Goal: Information Seeking & Learning: Learn about a topic

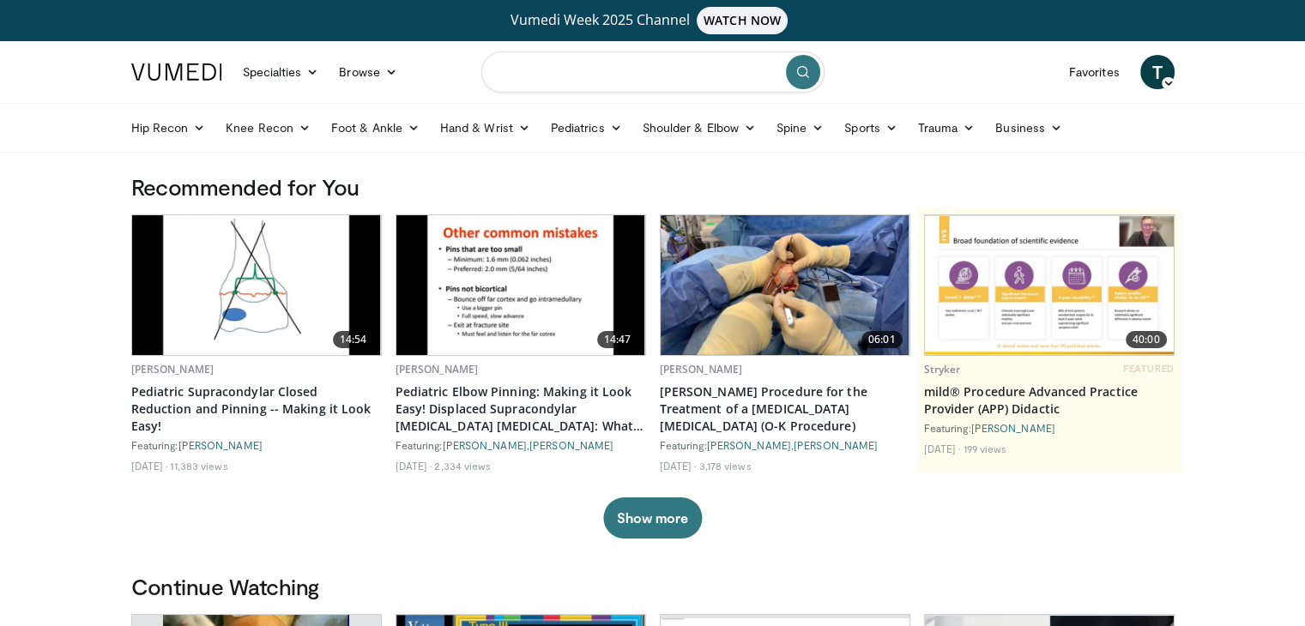
click at [604, 70] on input "Search topics, interventions" at bounding box center [652, 71] width 343 height 41
type input "**********"
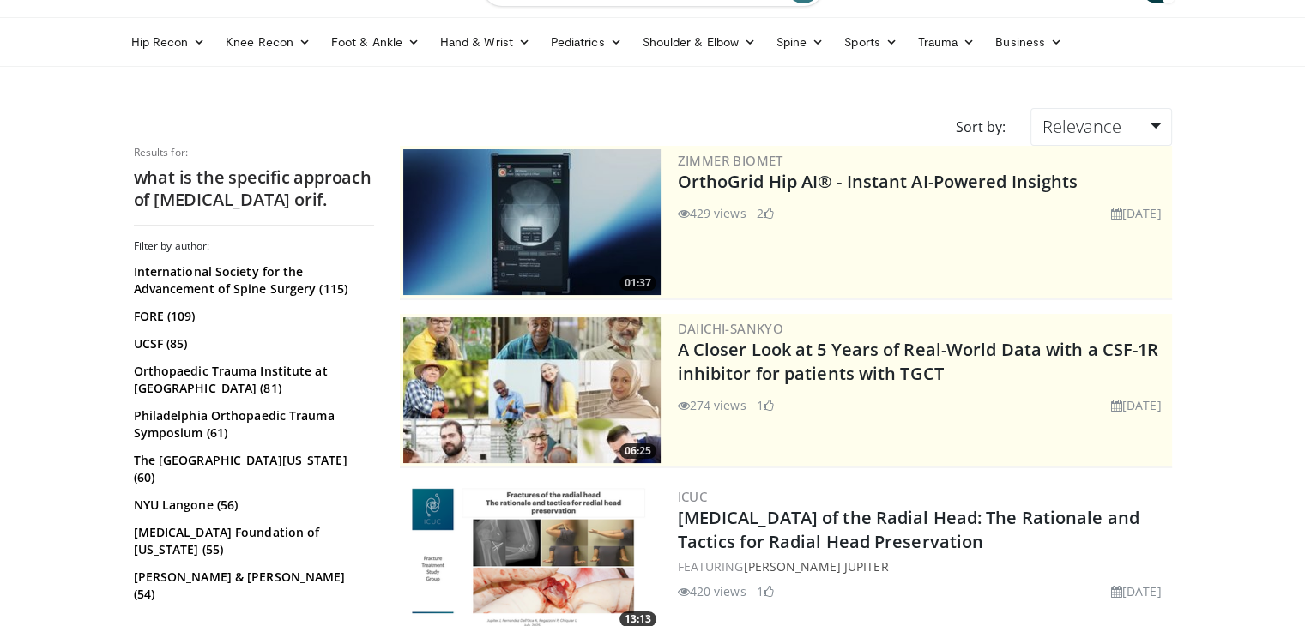
scroll to position [172, 0]
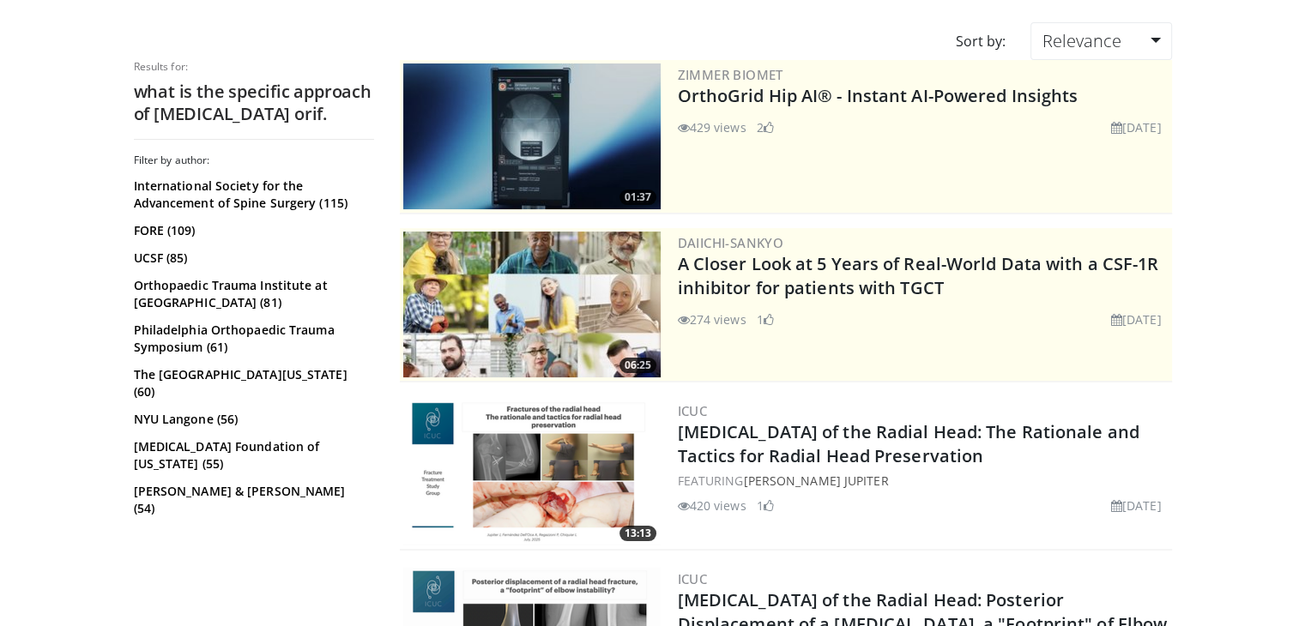
click at [589, 467] on img at bounding box center [531, 473] width 257 height 146
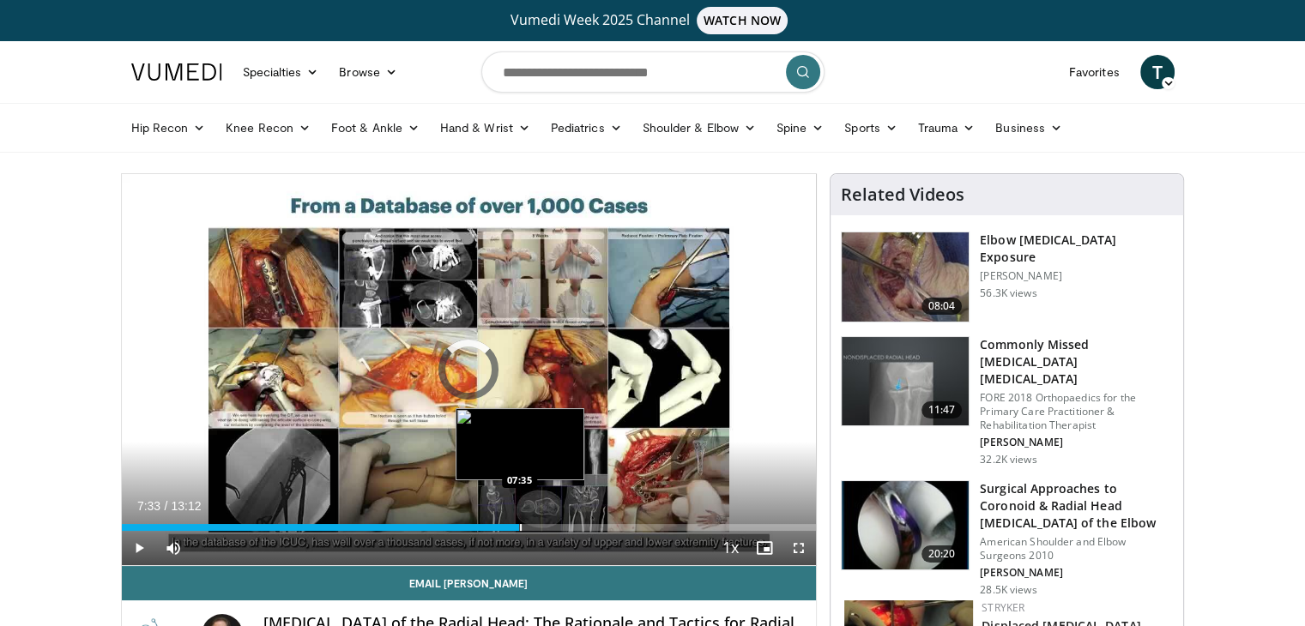
click at [520, 524] on div "Progress Bar" at bounding box center [521, 527] width 2 height 7
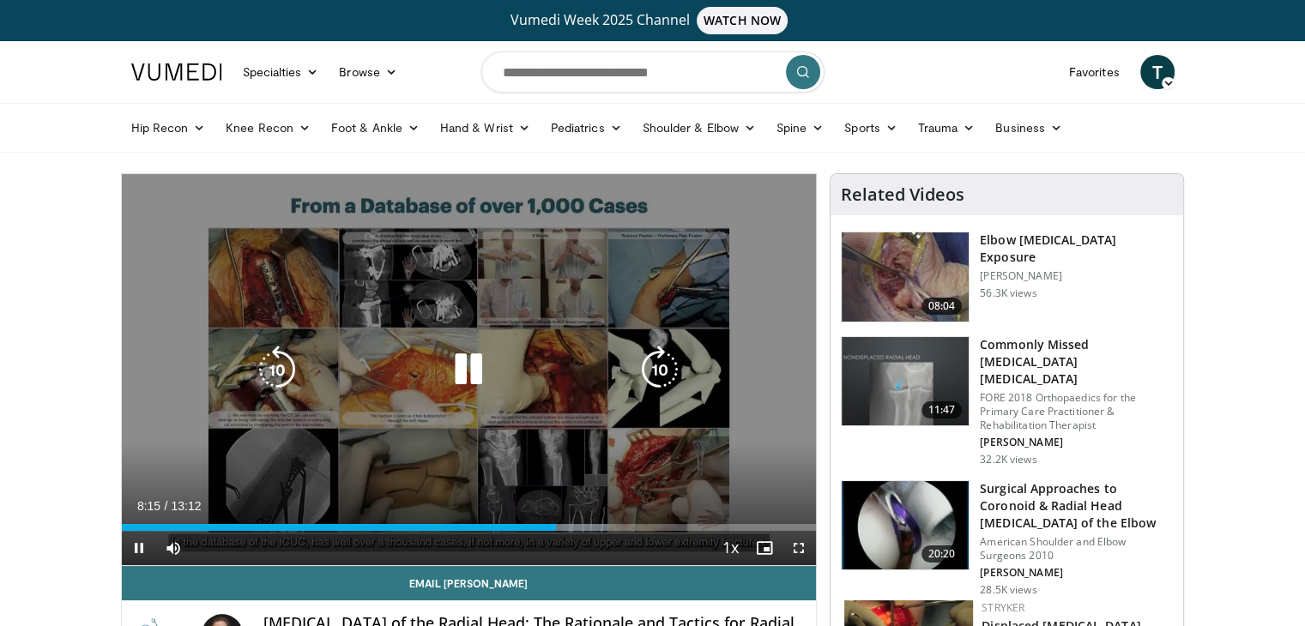
click at [504, 528] on video-js "**********" at bounding box center [469, 370] width 695 height 392
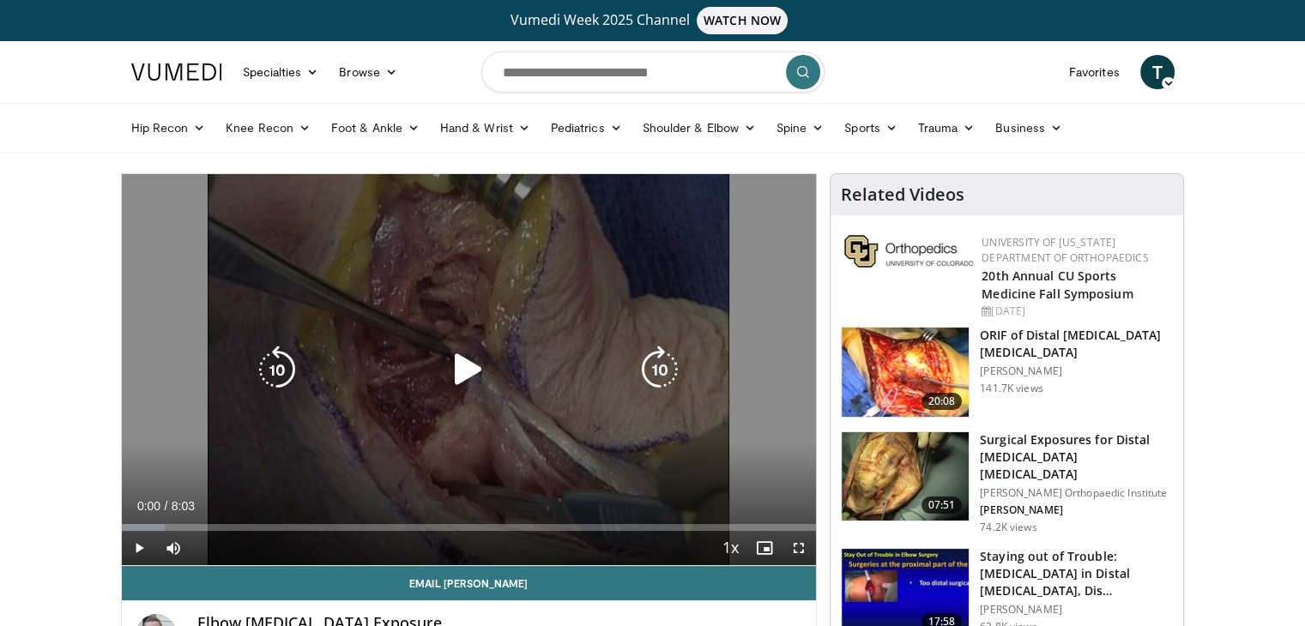
click at [472, 374] on icon "Video Player" at bounding box center [468, 370] width 48 height 48
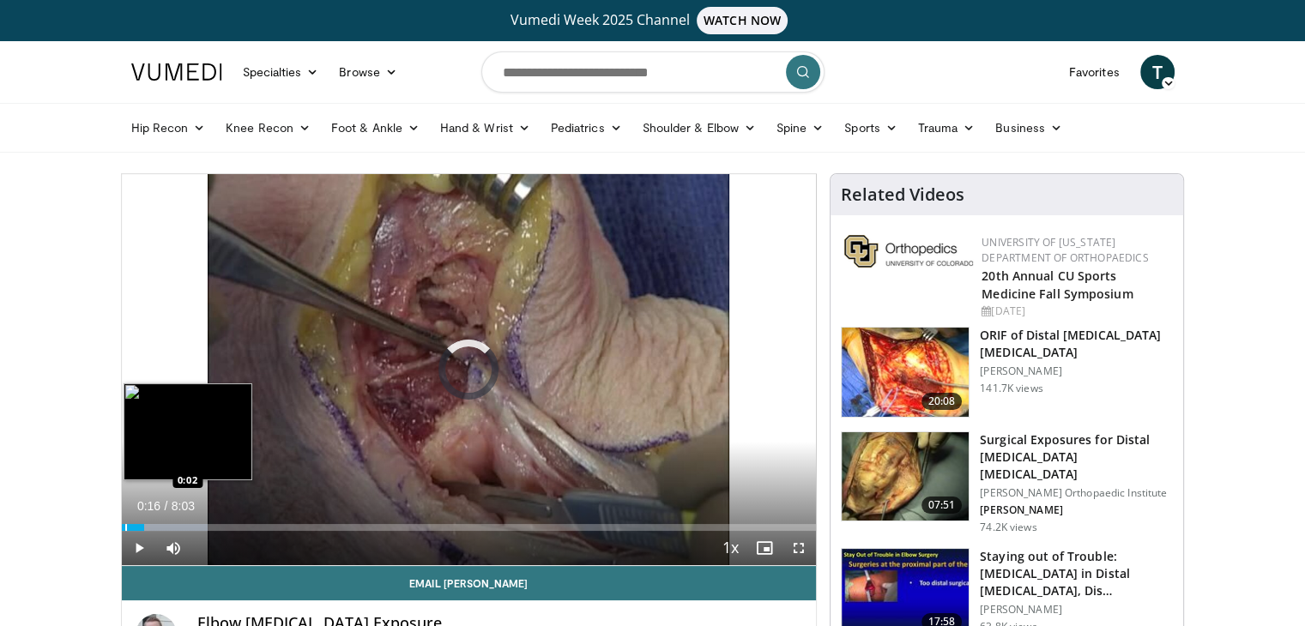
click at [125, 528] on div "Progress Bar" at bounding box center [126, 527] width 2 height 7
click at [123, 527] on div "Progress Bar" at bounding box center [124, 527] width 2 height 7
click at [154, 524] on div "Progress Bar" at bounding box center [155, 527] width 2 height 7
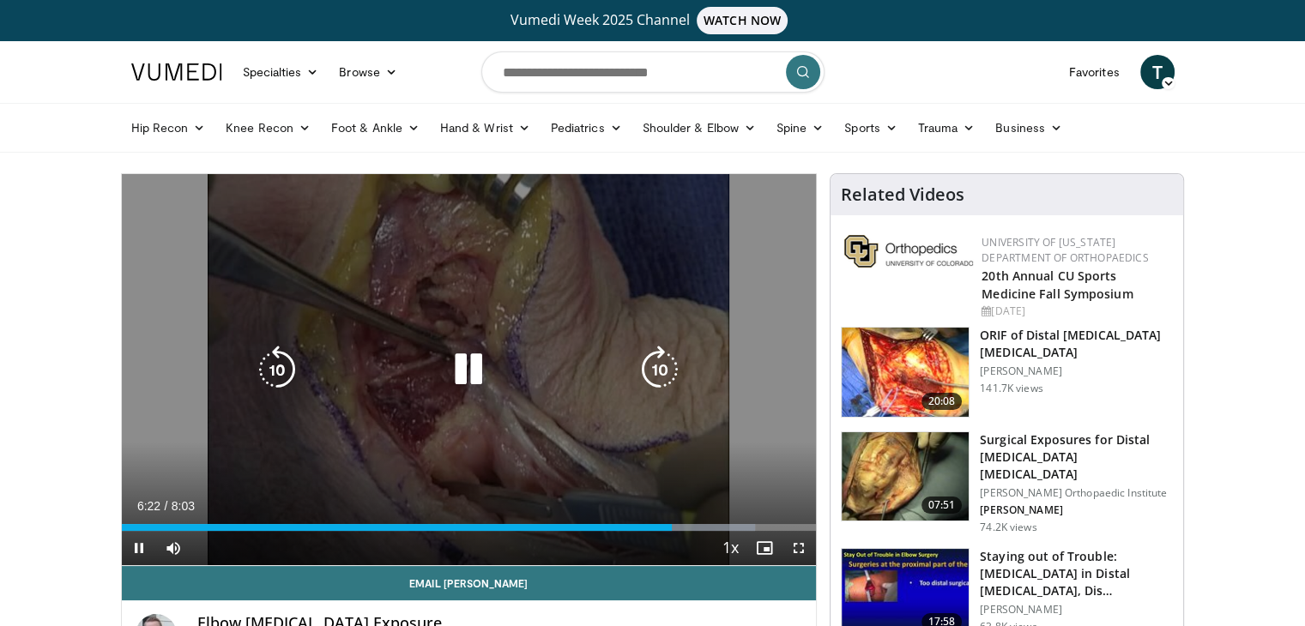
click at [467, 371] on icon "Video Player" at bounding box center [468, 370] width 48 height 48
